Goal: Information Seeking & Learning: Compare options

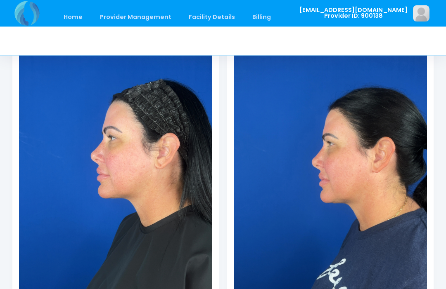
scroll to position [129, 0]
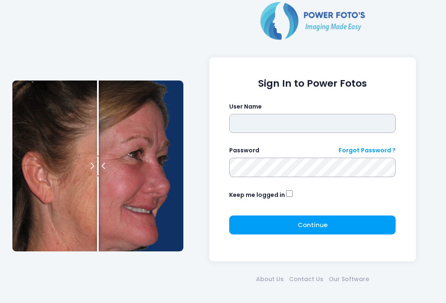
type input "**********"
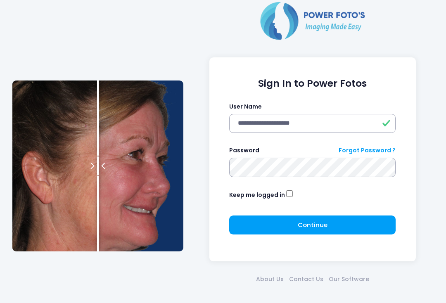
click at [334, 227] on button "Continue Please wait..." at bounding box center [312, 224] width 166 height 19
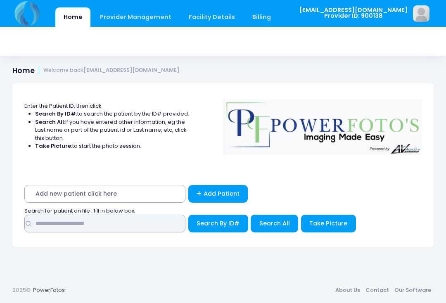
click at [135, 224] on input "text" at bounding box center [104, 224] width 161 height 18
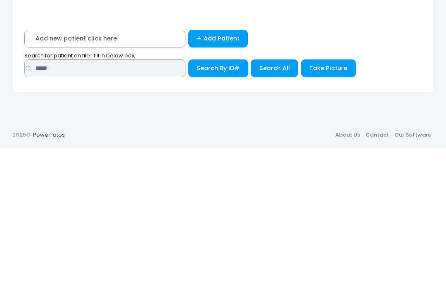
type input "*****"
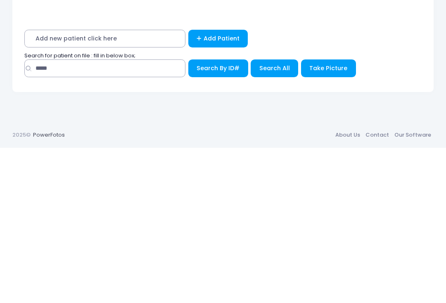
click at [279, 219] on span "Search All" at bounding box center [274, 223] width 31 height 8
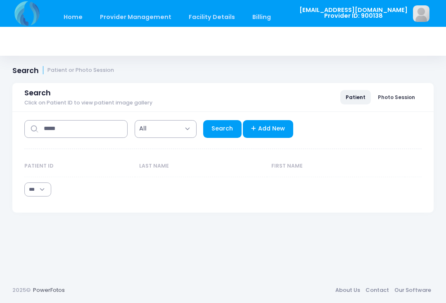
select select "***"
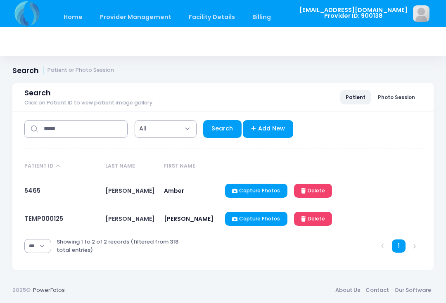
click at [54, 223] on link "TEMP000125" at bounding box center [43, 218] width 39 height 9
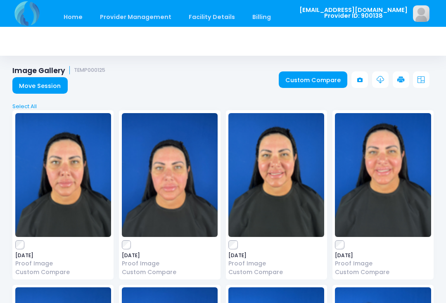
click at [321, 80] on link "Custom Compare" at bounding box center [313, 79] width 69 height 17
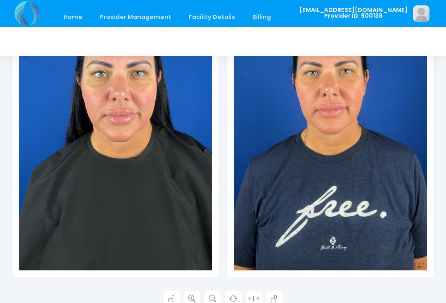
scroll to position [215, 0]
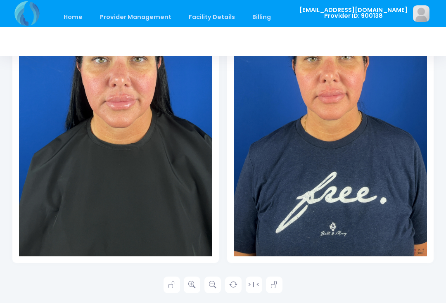
click at [200, 285] on link at bounding box center [192, 285] width 17 height 17
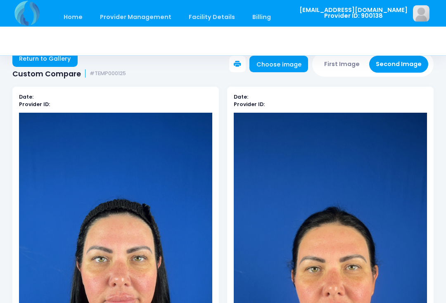
scroll to position [0, 0]
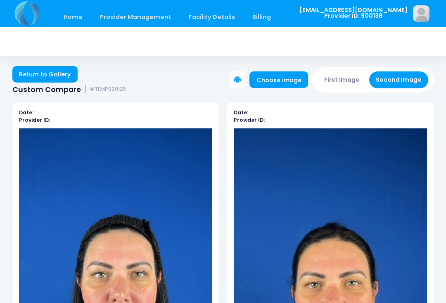
click at [347, 74] on button "First Image" at bounding box center [341, 79] width 49 height 17
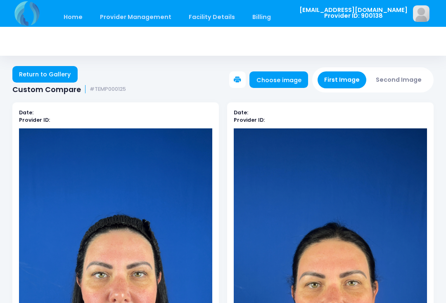
click at [297, 77] on link "Choose image" at bounding box center [278, 79] width 59 height 17
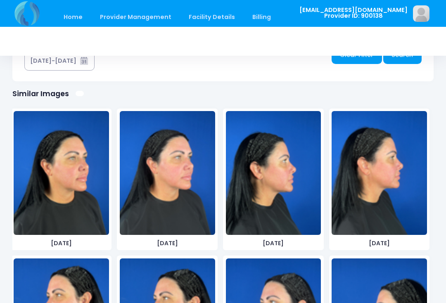
scroll to position [155, 0]
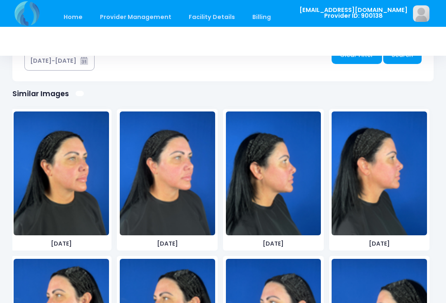
click at [90, 191] on img at bounding box center [61, 173] width 95 height 124
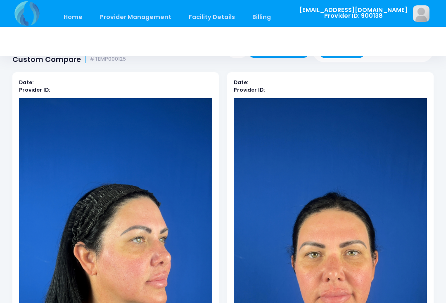
scroll to position [0, 0]
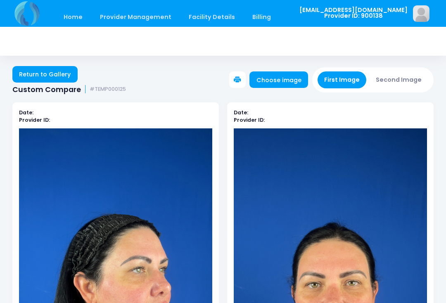
click at [397, 74] on button "Second Image" at bounding box center [398, 79] width 59 height 17
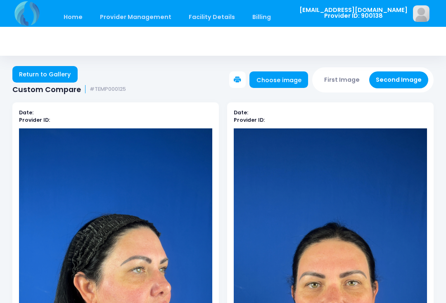
click at [294, 78] on link "Choose image" at bounding box center [278, 79] width 59 height 17
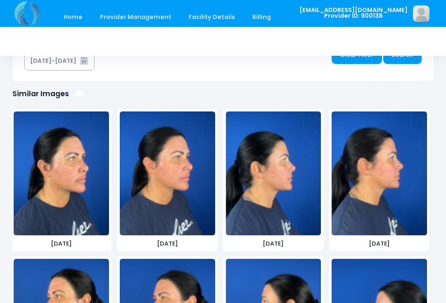
scroll to position [1480, 0]
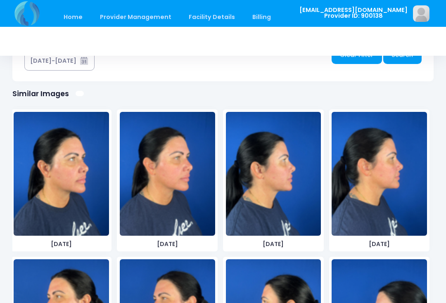
click at [80, 205] on img at bounding box center [61, 174] width 95 height 124
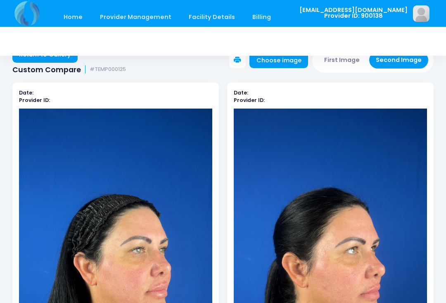
scroll to position [0, 0]
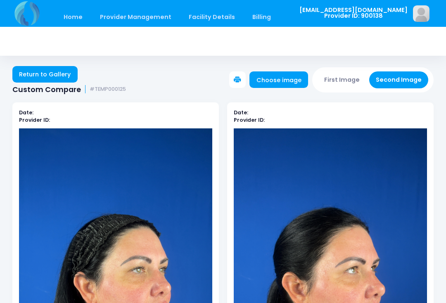
click at [348, 78] on button "First Image" at bounding box center [341, 79] width 49 height 17
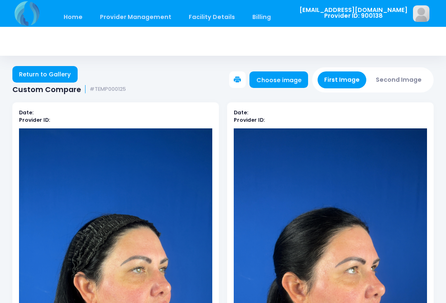
click at [296, 80] on link "Choose image" at bounding box center [278, 79] width 59 height 17
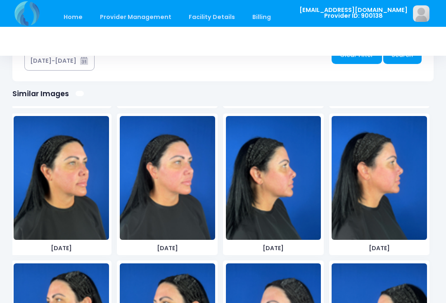
scroll to position [147, 0]
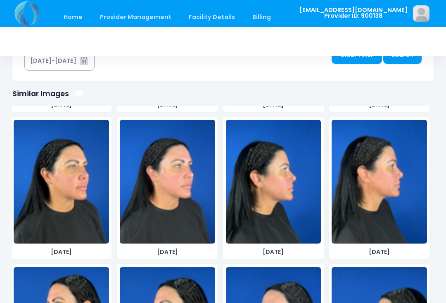
click at [294, 222] on img at bounding box center [273, 182] width 95 height 124
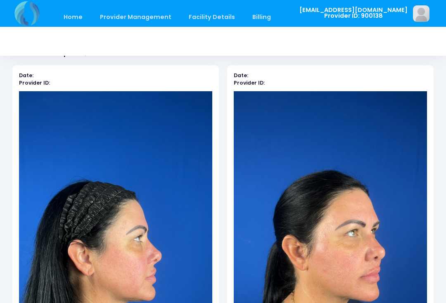
scroll to position [0, 0]
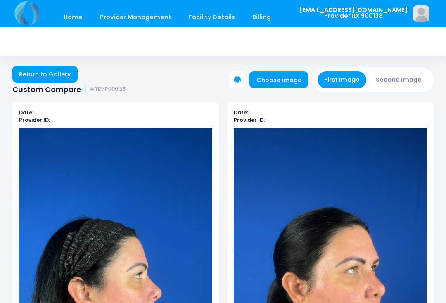
click at [405, 77] on button "Second Image" at bounding box center [398, 79] width 59 height 17
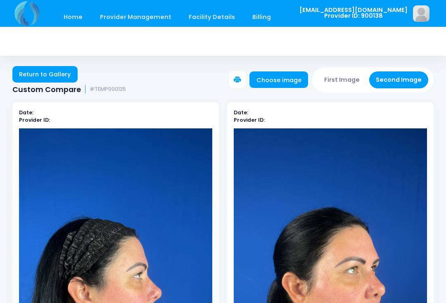
click at [406, 79] on button "Second Image" at bounding box center [398, 79] width 59 height 17
click at [286, 77] on link "Choose image" at bounding box center [278, 79] width 59 height 17
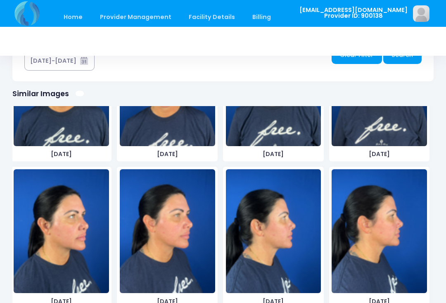
scroll to position [1411, 0]
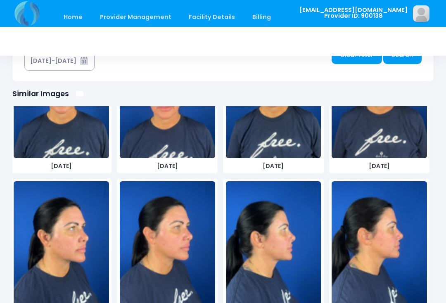
click at [279, 265] on img at bounding box center [273, 243] width 95 height 124
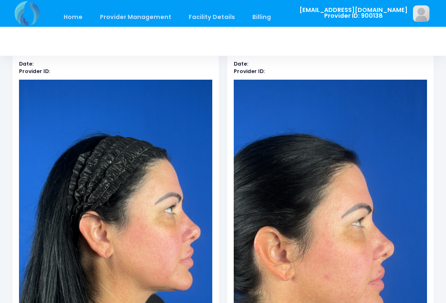
scroll to position [0, 0]
